Goal: Information Seeking & Learning: Learn about a topic

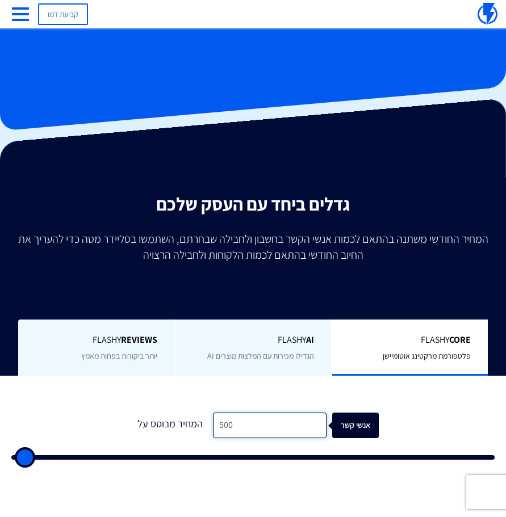
drag, startPoint x: 251, startPoint y: 422, endPoint x: 169, endPoint y: 430, distance: 82.7
click at [169, 430] on div "המחיר מבוסס על 500 אנשי קשר" at bounding box center [253, 426] width 251 height 26
type input "5"
type input "500"
type input "50"
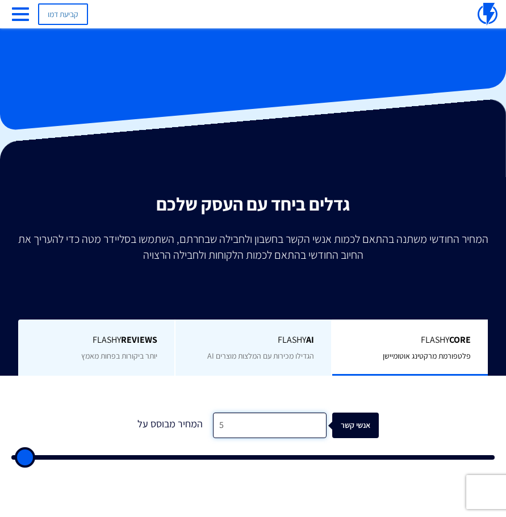
type input "500"
type input "5,000"
type input "5000"
type input "50,000"
type input "50000"
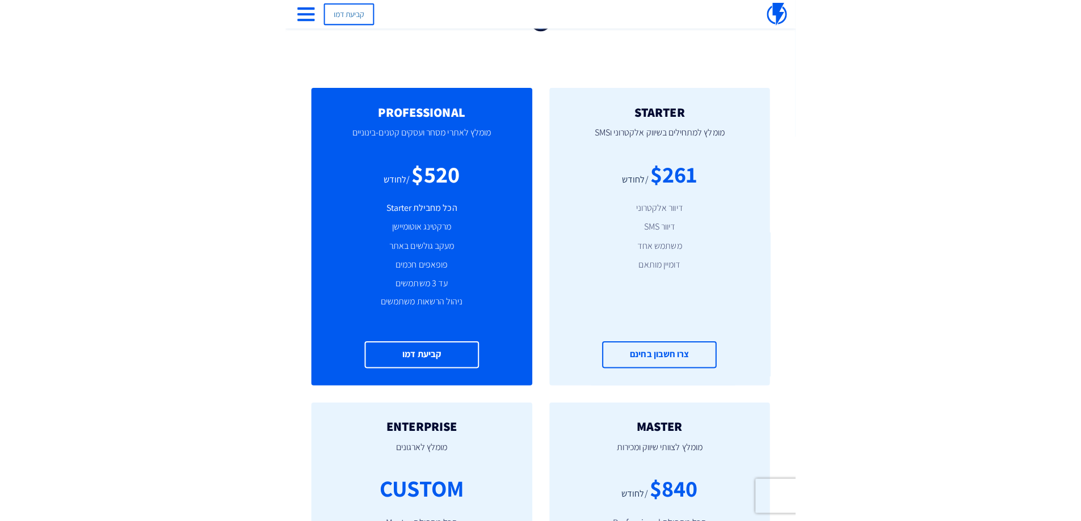
scroll to position [440, 0]
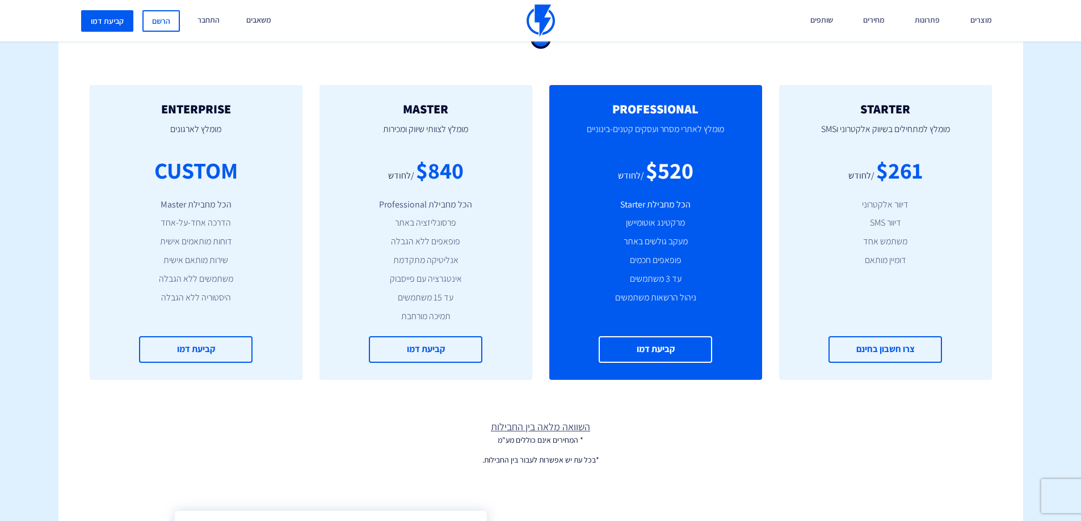
type input "50,000"
